Goal: Task Accomplishment & Management: Use online tool/utility

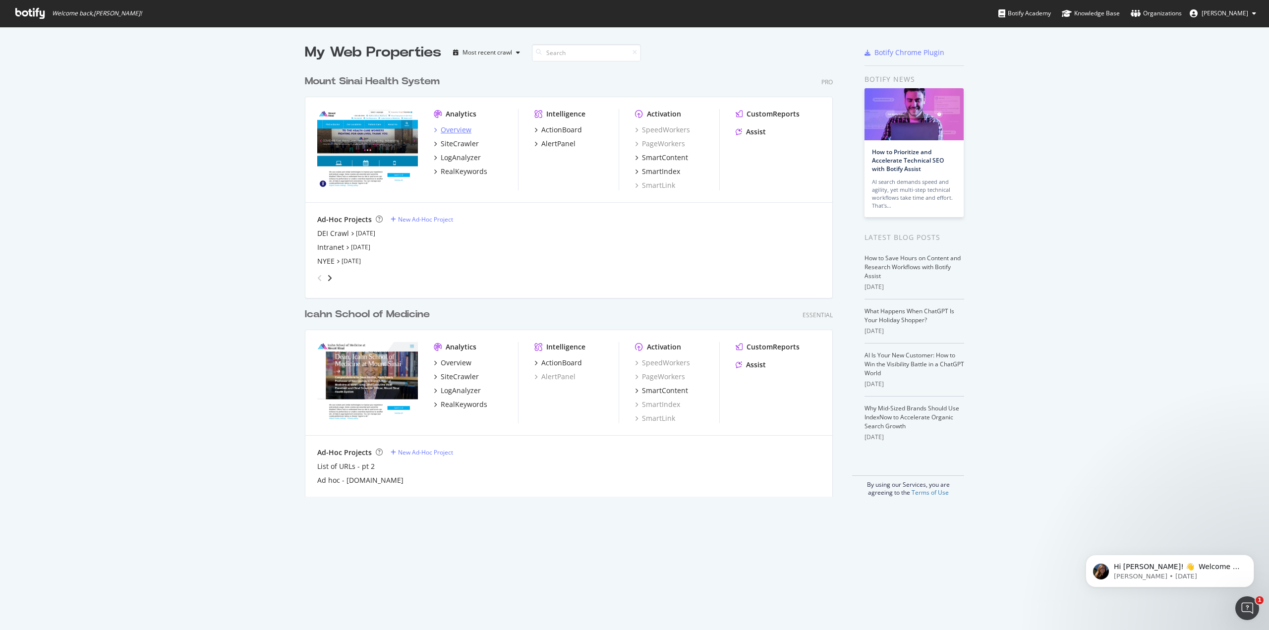
click at [458, 131] on div "Overview" at bounding box center [456, 130] width 31 height 10
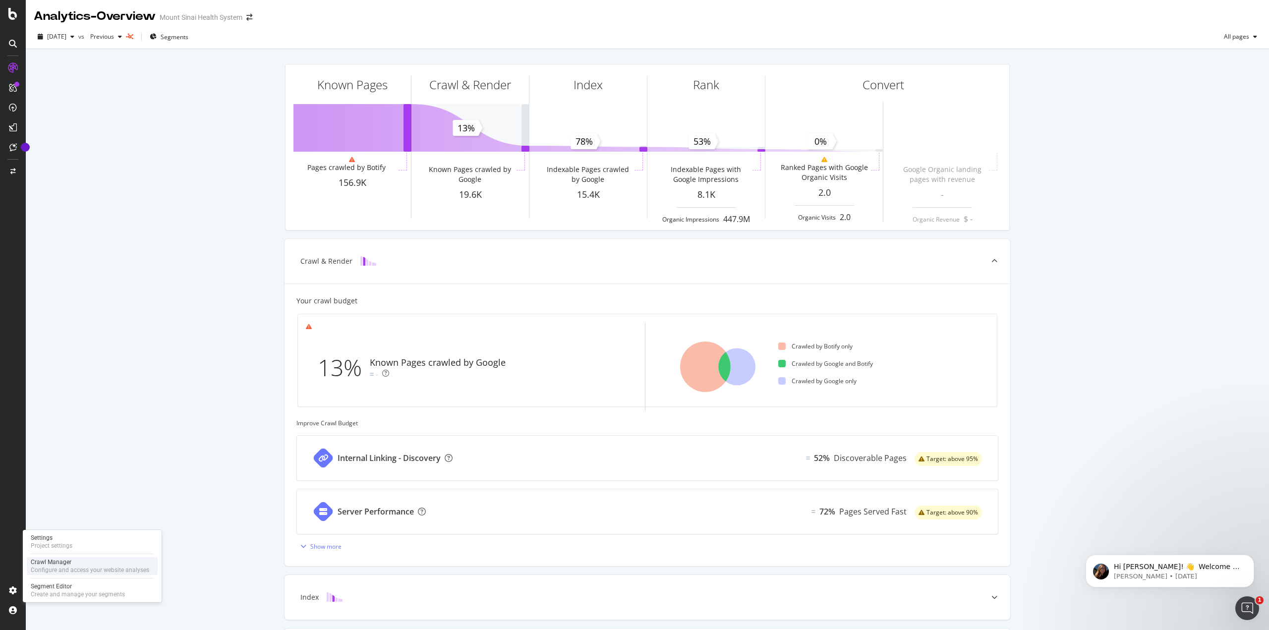
click at [52, 568] on div "Configure and access your website analyses" at bounding box center [90, 570] width 118 height 8
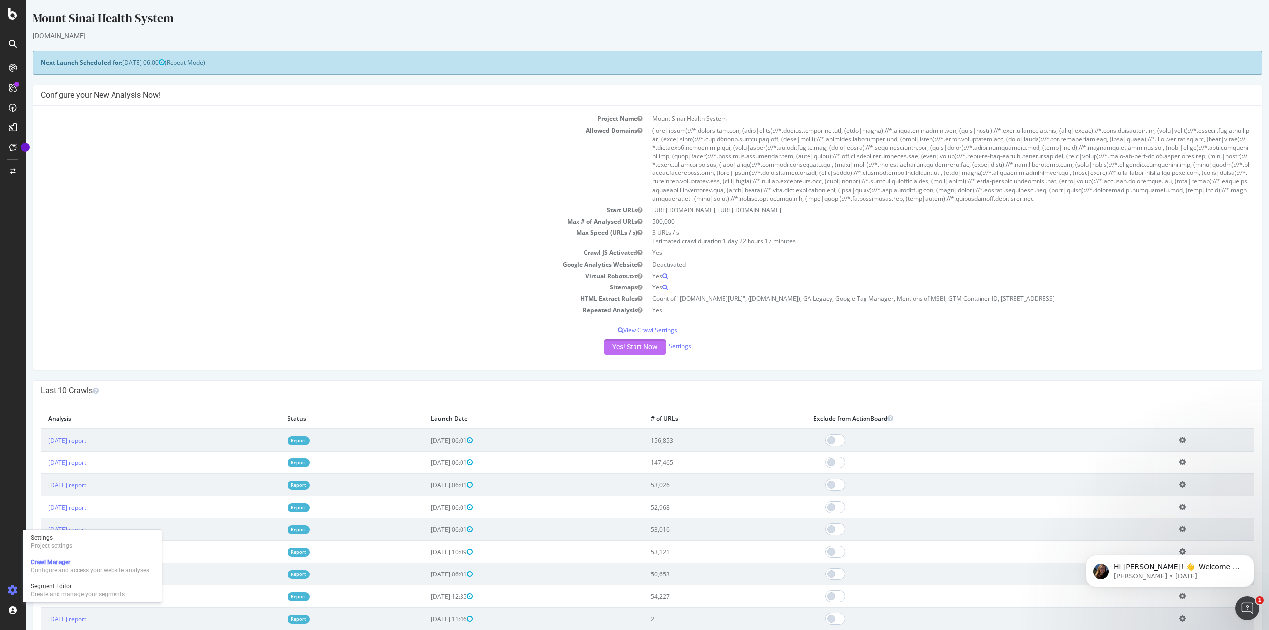
click at [638, 346] on button "Yes! Start Now" at bounding box center [634, 347] width 61 height 16
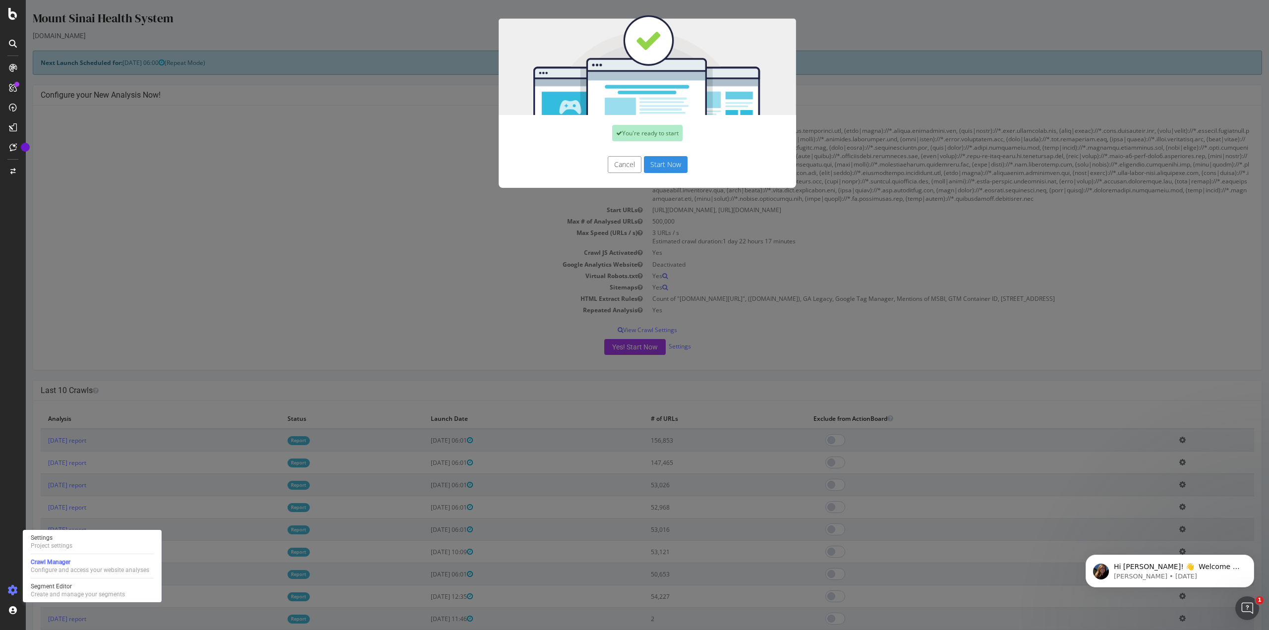
click at [673, 163] on button "Start Now" at bounding box center [666, 164] width 44 height 17
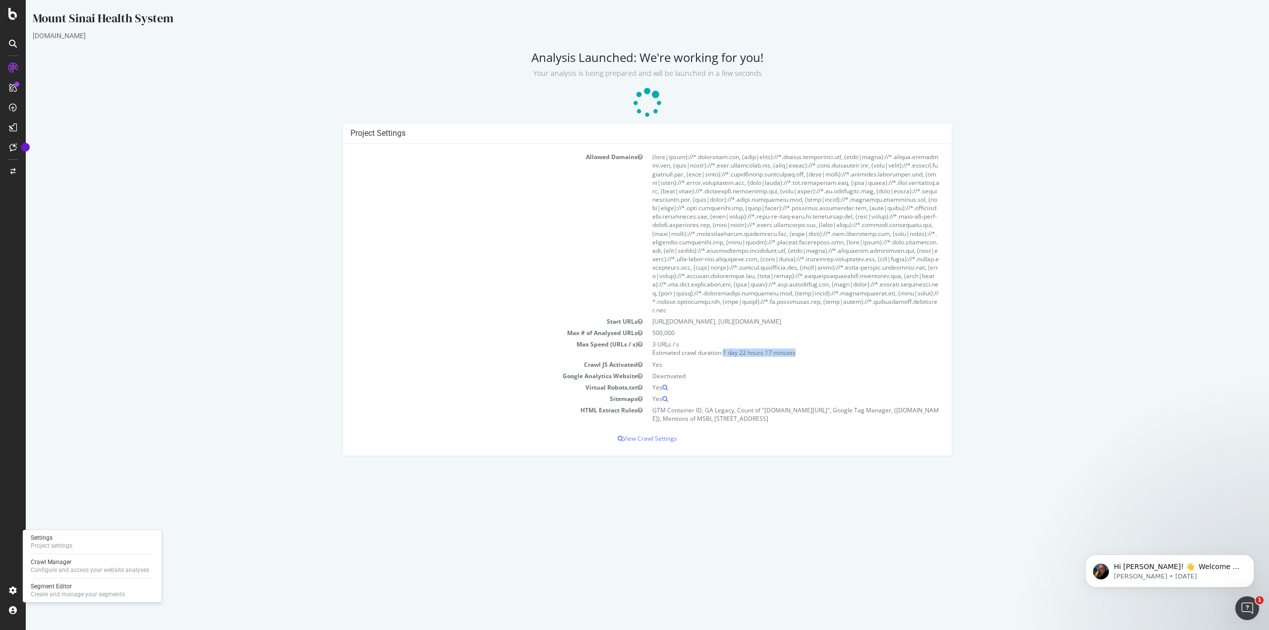
drag, startPoint x: 725, startPoint y: 344, endPoint x: 805, endPoint y: 341, distance: 80.4
click at [805, 341] on td "3 URLs / s Estimated crawl duration: 1 day 22 hours 17 minutes" at bounding box center [795, 349] width 297 height 20
click at [997, 321] on div "Project Settings Allowed Domains Start URLs [URL][DOMAIN_NAME], [URL][DOMAIN_NA…" at bounding box center [647, 294] width 1239 height 343
click at [10, 16] on icon at bounding box center [12, 14] width 9 height 12
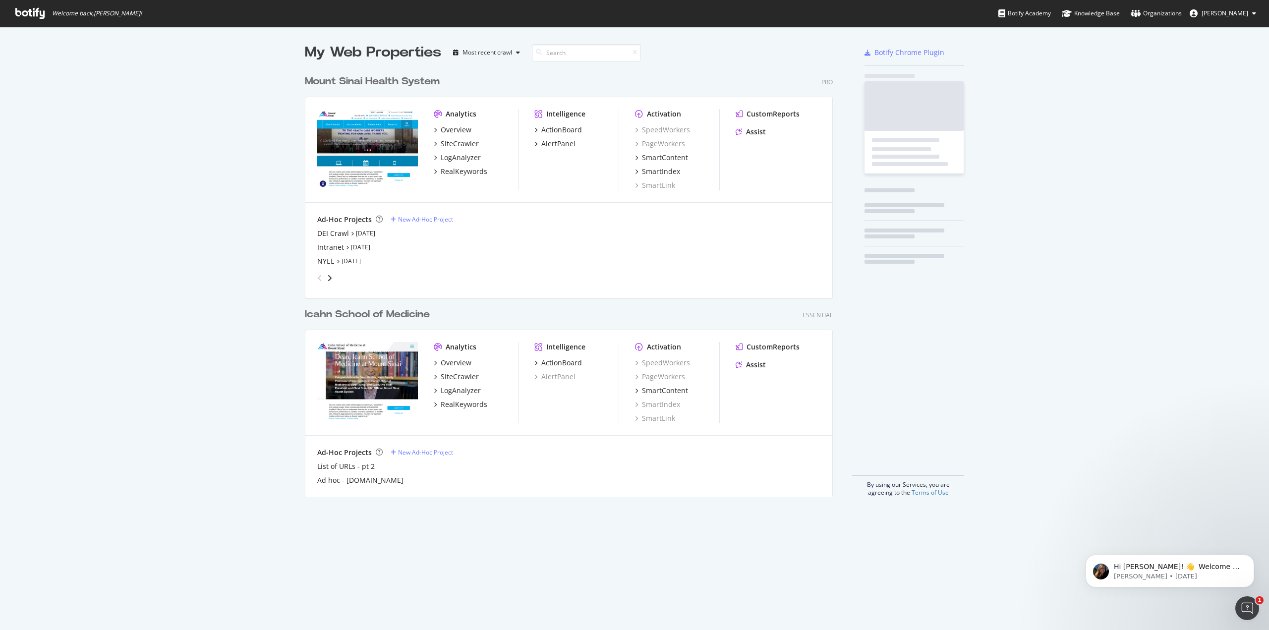
scroll to position [623, 1254]
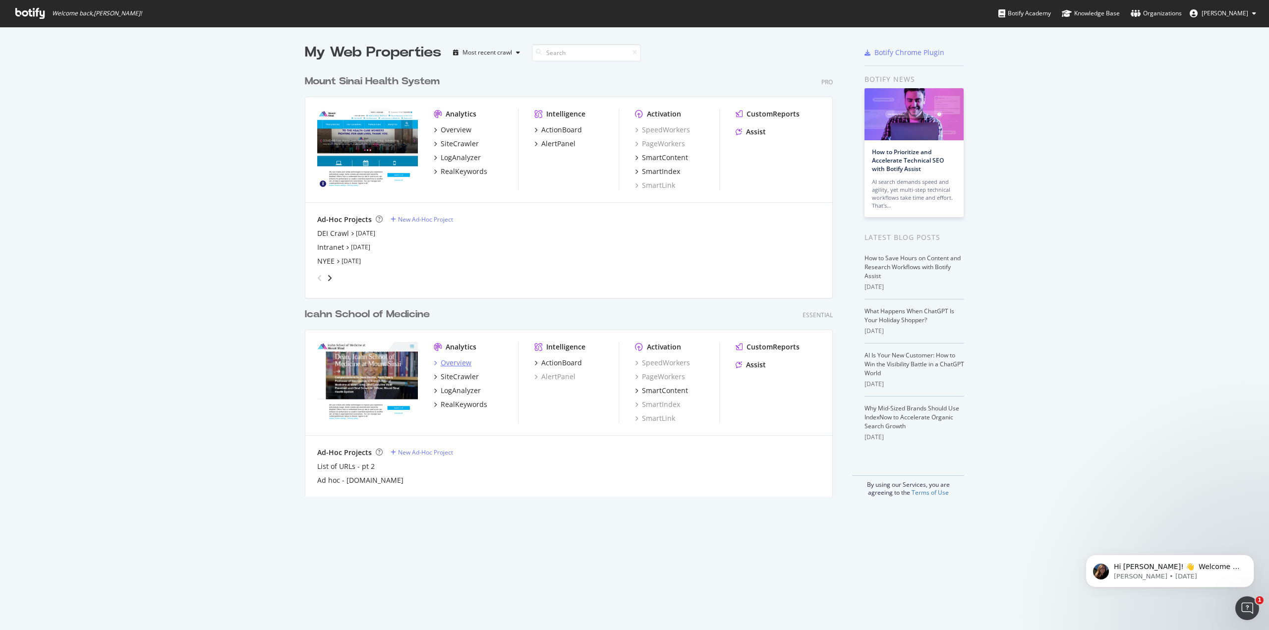
click at [451, 360] on div "Overview" at bounding box center [456, 363] width 31 height 10
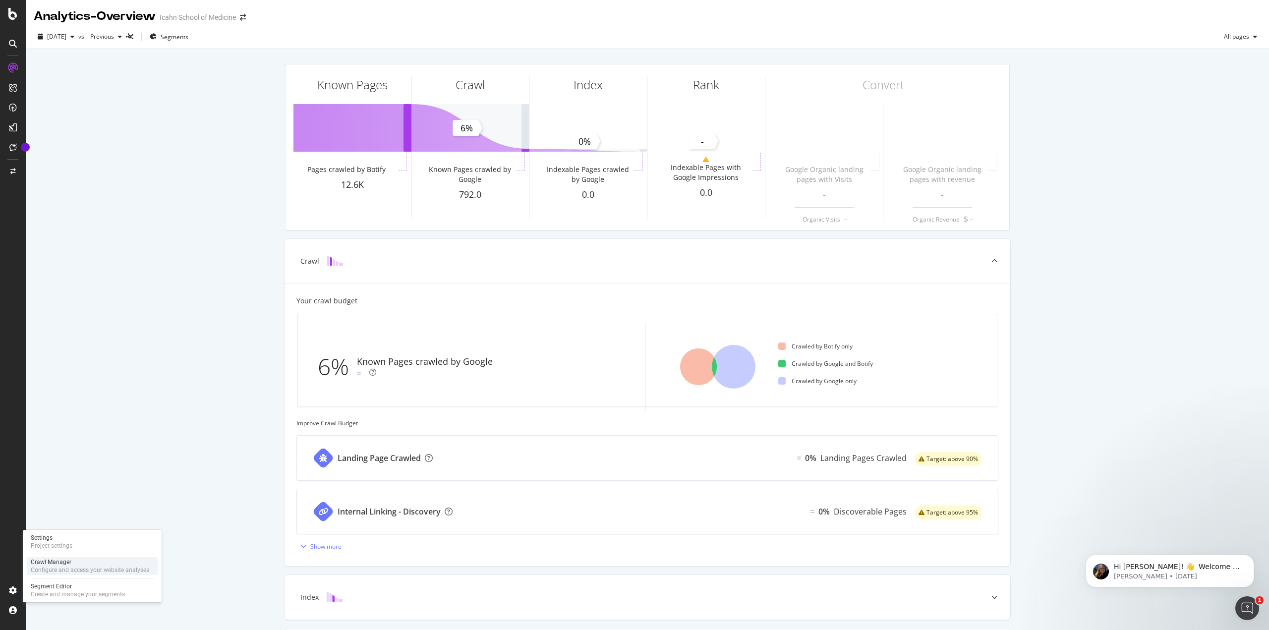
click at [43, 566] on div "Configure and access your website analyses" at bounding box center [90, 570] width 118 height 8
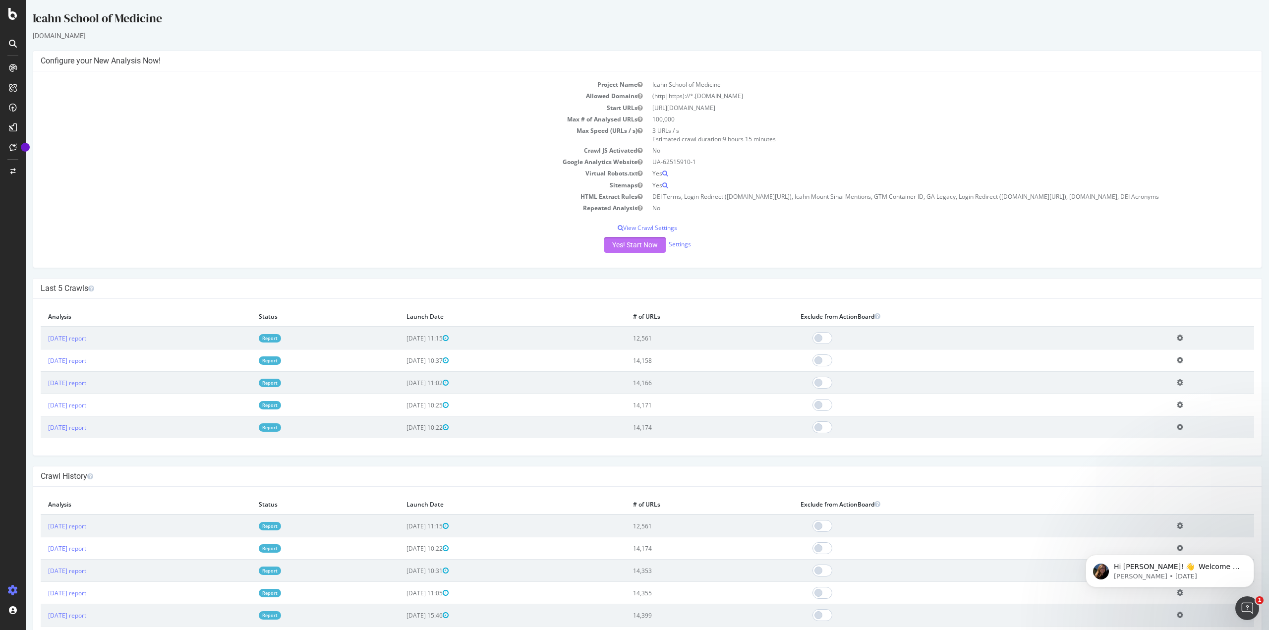
click at [623, 245] on button "Yes! Start Now" at bounding box center [634, 245] width 61 height 16
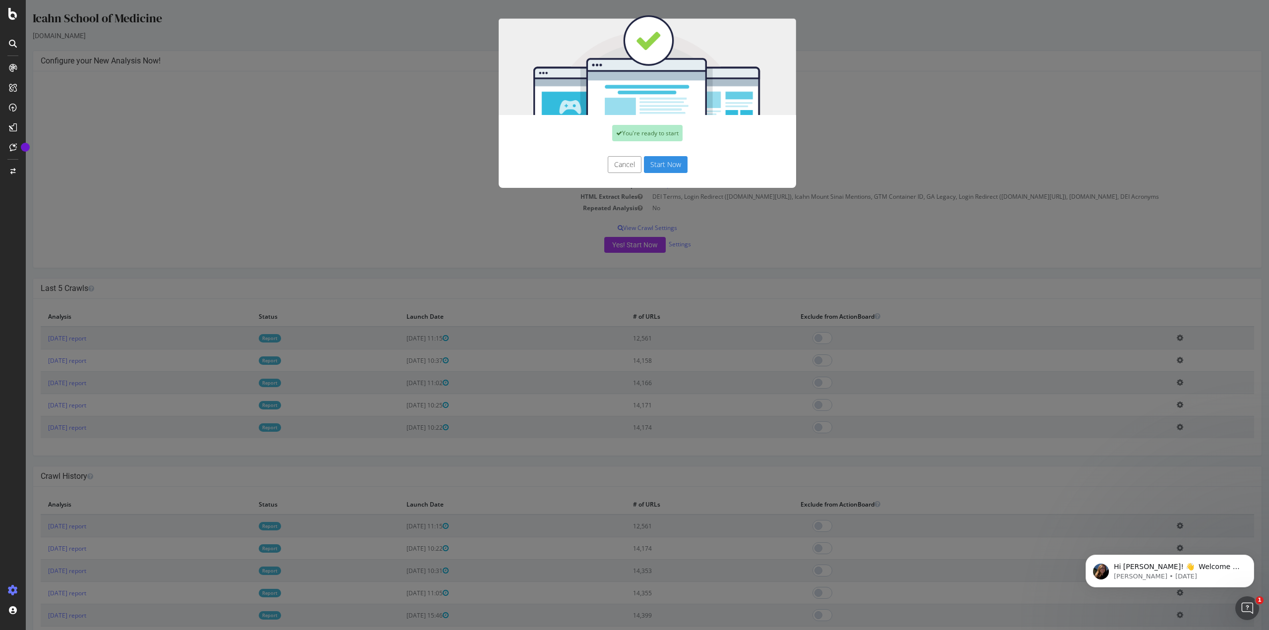
click at [666, 161] on button "Start Now" at bounding box center [666, 164] width 44 height 17
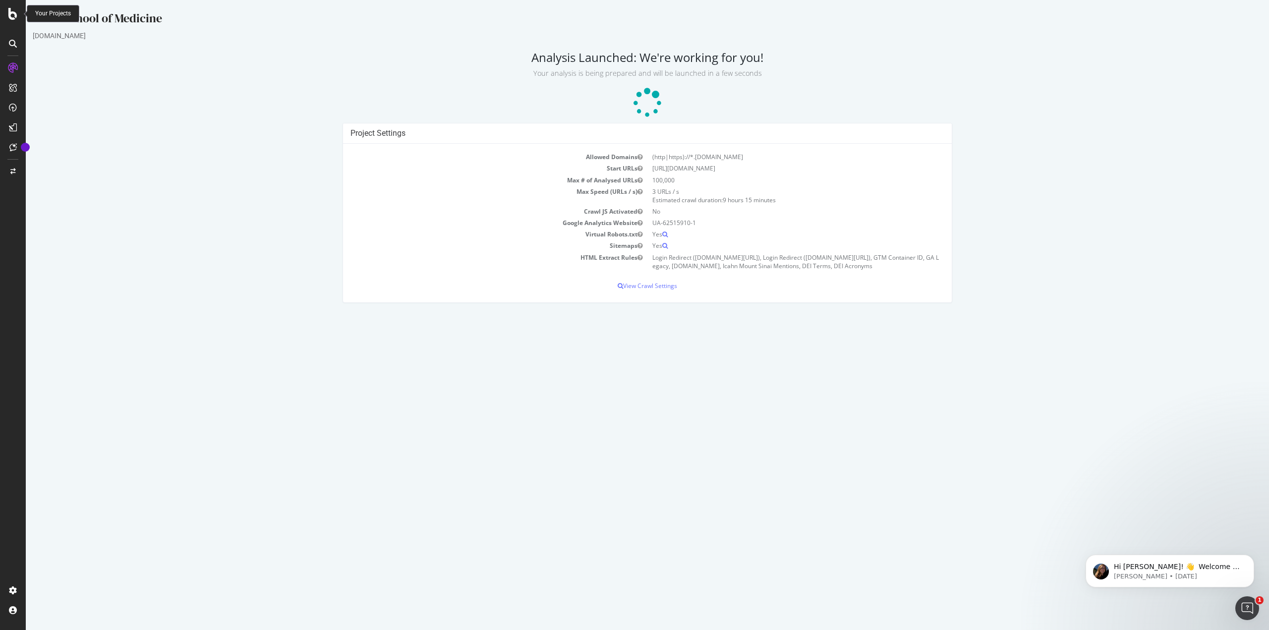
click at [10, 15] on icon at bounding box center [12, 14] width 9 height 12
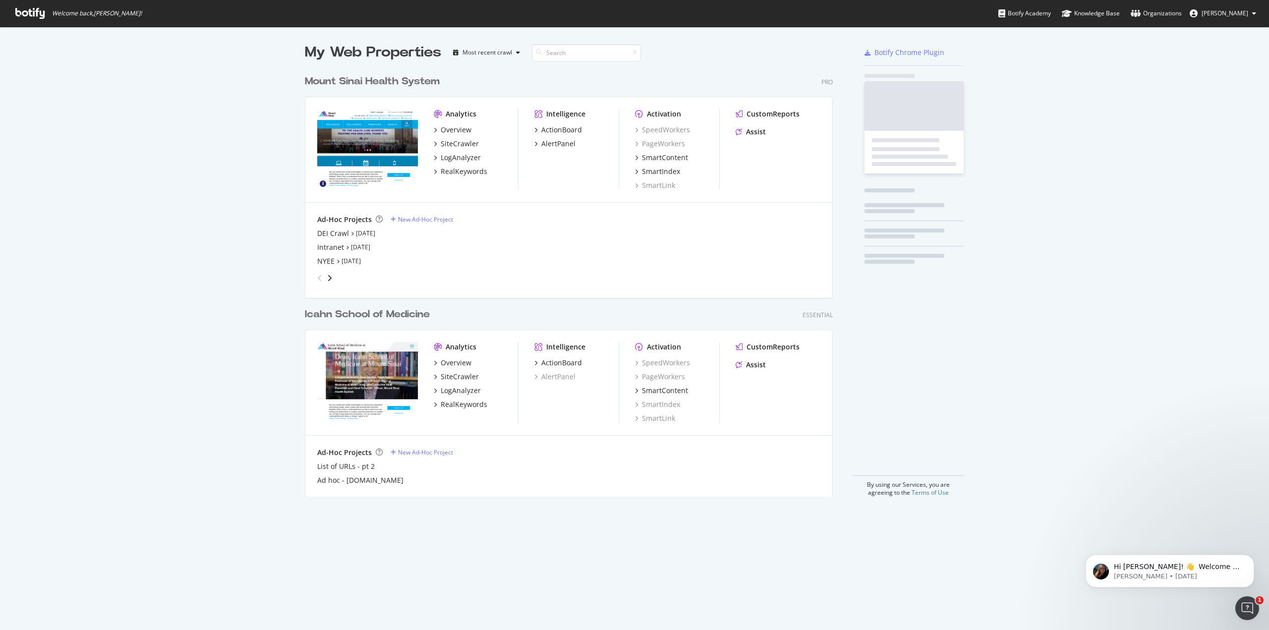
scroll to position [623, 1254]
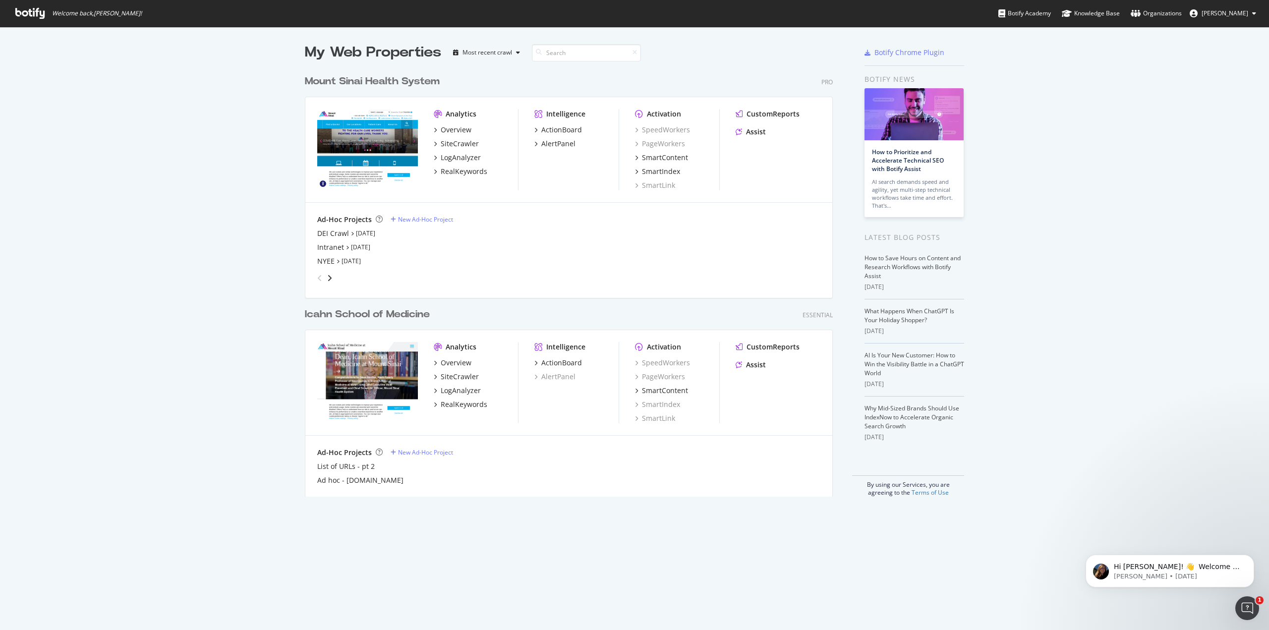
click at [235, 291] on div "My Web Properties Most recent crawl Mount Sinai Health System Pro Analytics Ove…" at bounding box center [634, 270] width 1269 height 486
click at [325, 264] on div "NYEE" at bounding box center [325, 261] width 17 height 10
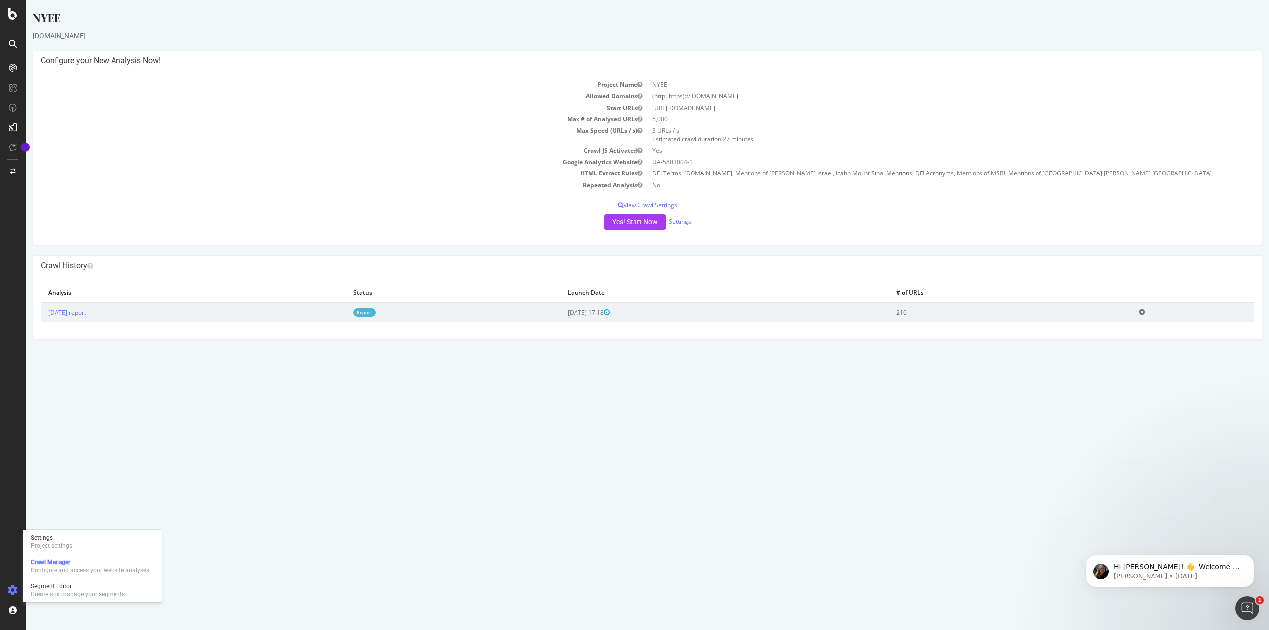
click at [622, 236] on div "Project Name NYEE Allowed Domains (http|https)://[DOMAIN_NAME] Start URLs [URL]…" at bounding box center [647, 158] width 1228 height 174
click at [637, 221] on button "Yes! Start Now" at bounding box center [634, 222] width 61 height 16
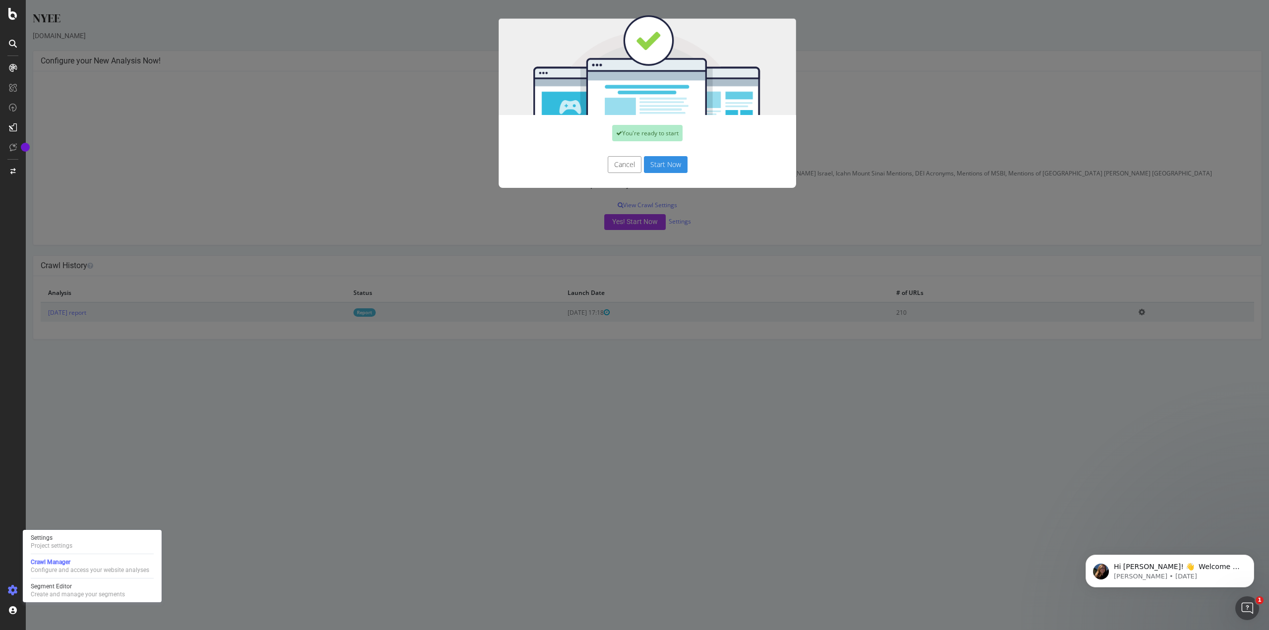
click at [659, 163] on button "Start Now" at bounding box center [666, 164] width 44 height 17
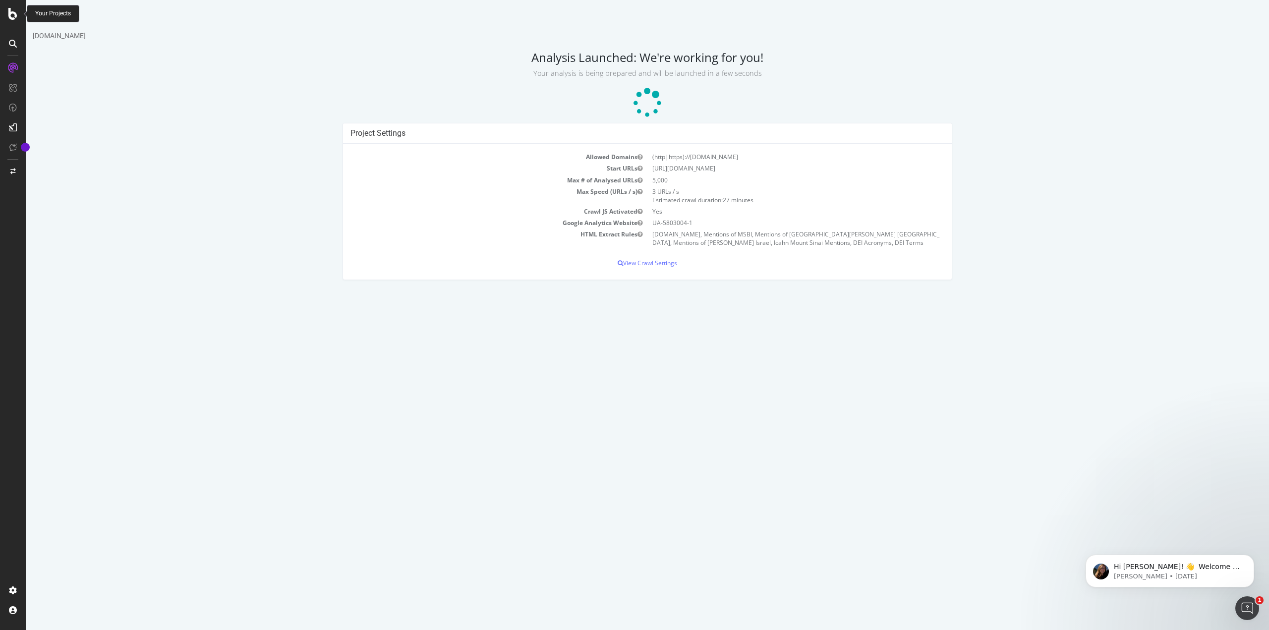
click at [6, 14] on div at bounding box center [13, 14] width 24 height 12
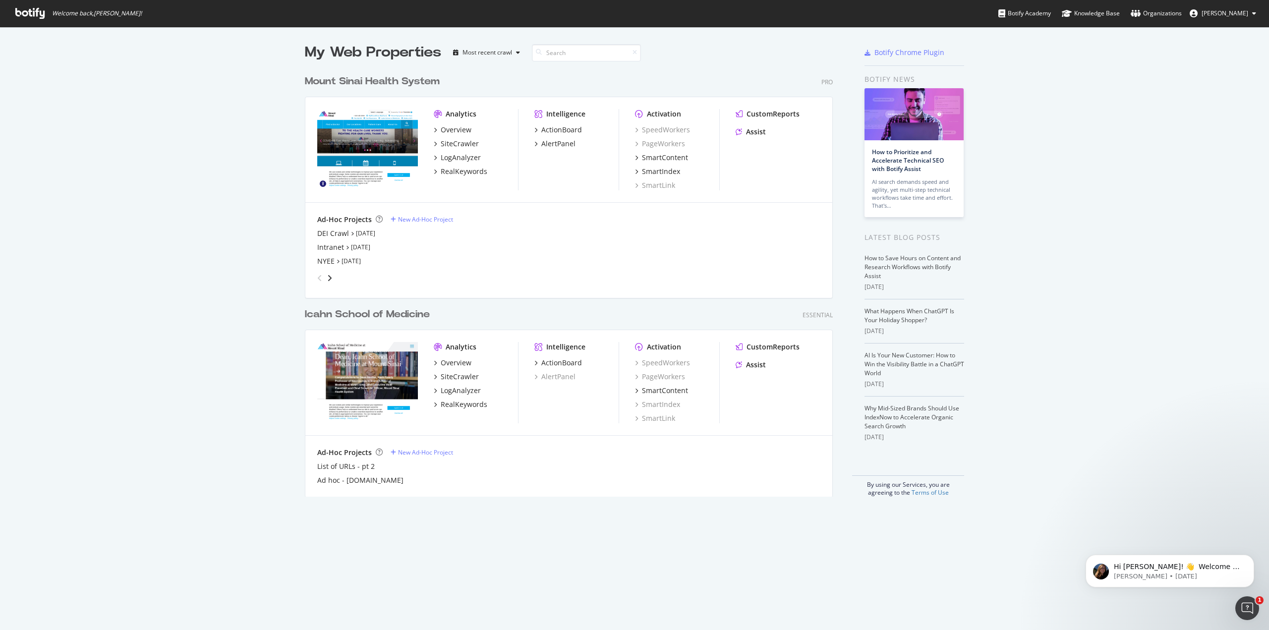
scroll to position [623, 1254]
click at [451, 362] on div "Overview" at bounding box center [456, 363] width 31 height 10
